Goal: Transaction & Acquisition: Book appointment/travel/reservation

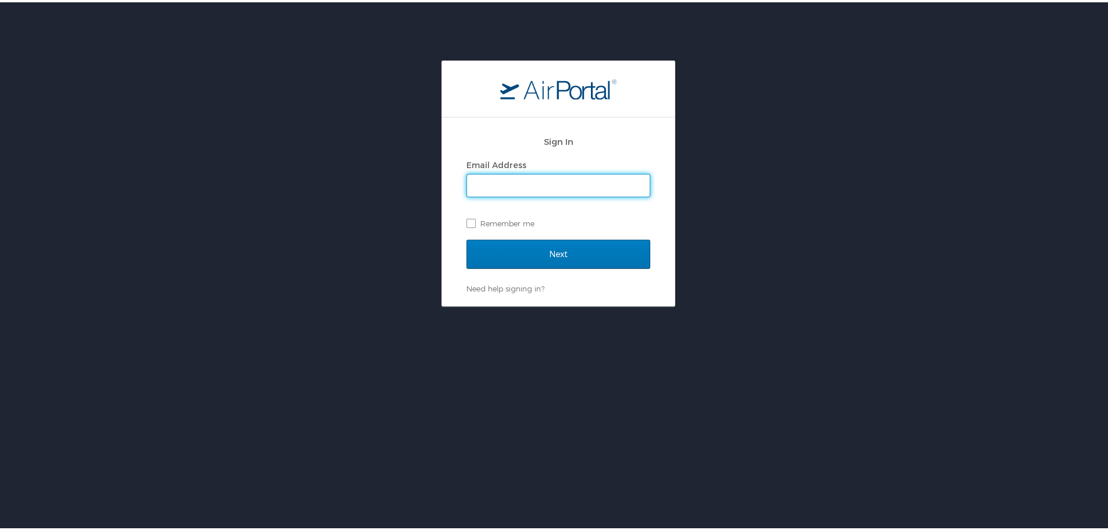
click at [534, 183] on input "Email Address" at bounding box center [558, 183] width 183 height 22
type input "[PERSON_NAME][EMAIL_ADDRESS][PERSON_NAME][DOMAIN_NAME]"
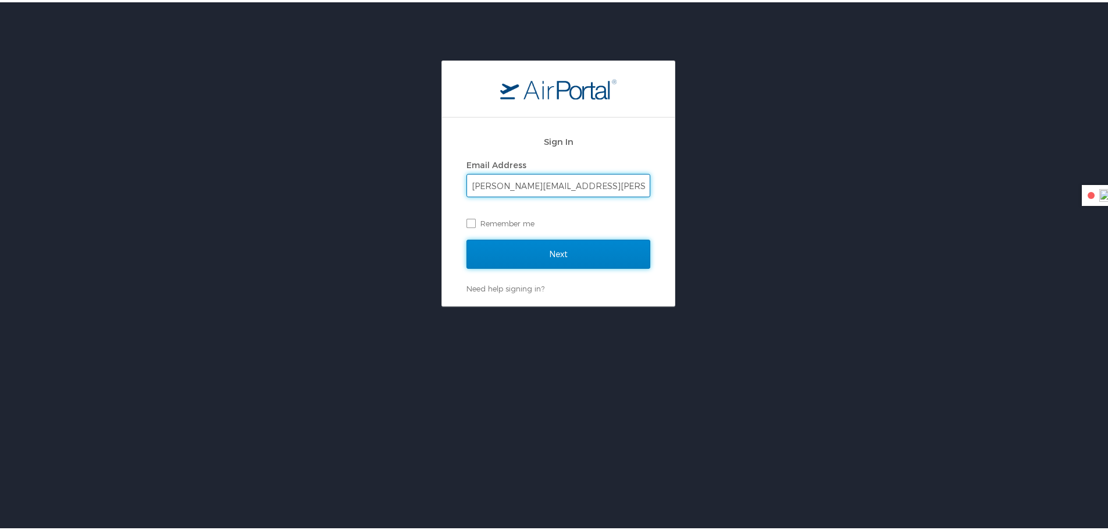
click at [575, 253] on input "Next" at bounding box center [558, 251] width 184 height 29
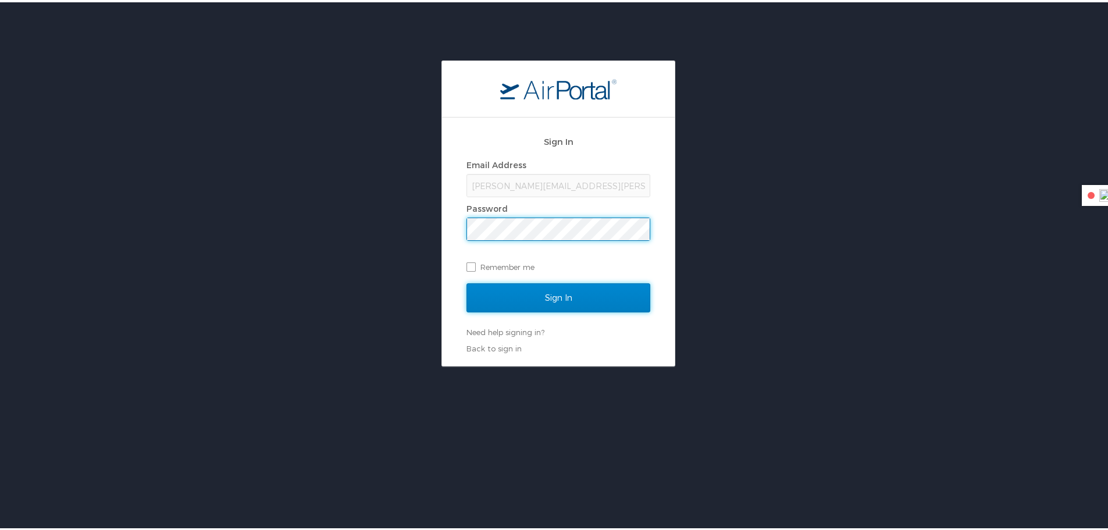
click at [560, 302] on input "Sign In" at bounding box center [558, 295] width 184 height 29
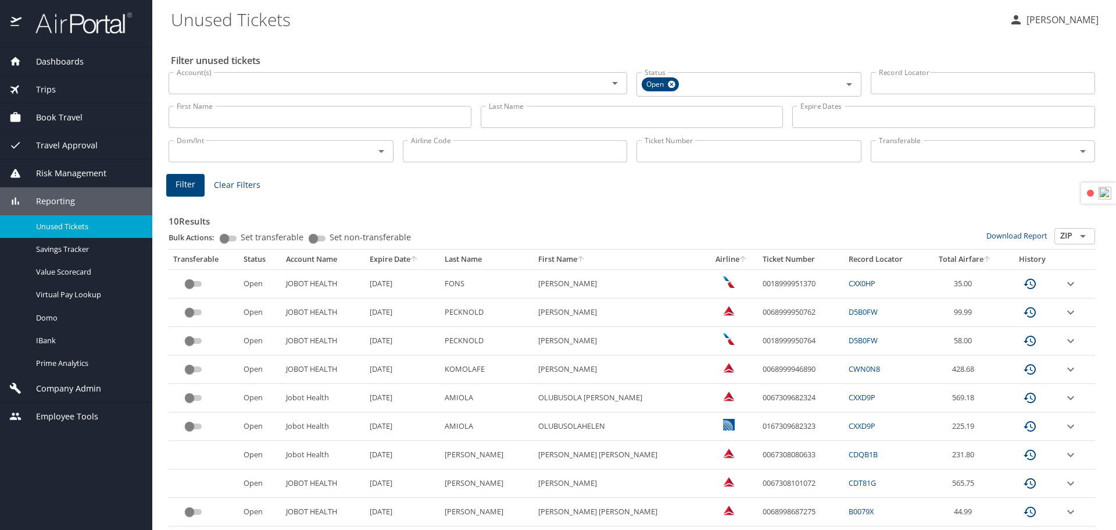
click at [65, 119] on span "Book Travel" at bounding box center [52, 117] width 61 height 13
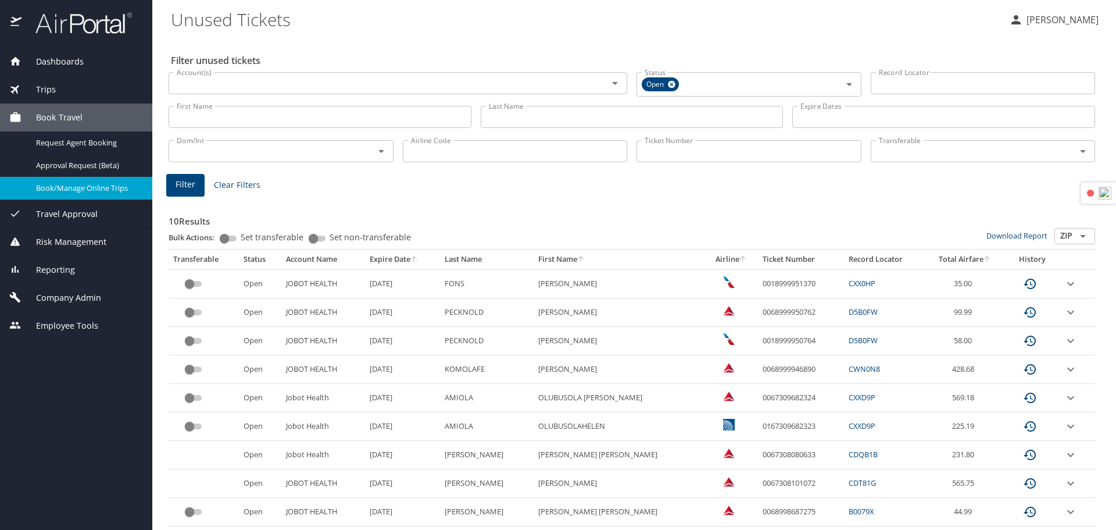
click at [109, 194] on div "Book/Manage Online Trips" at bounding box center [76, 187] width 134 height 13
